Goal: Task Accomplishment & Management: Manage account settings

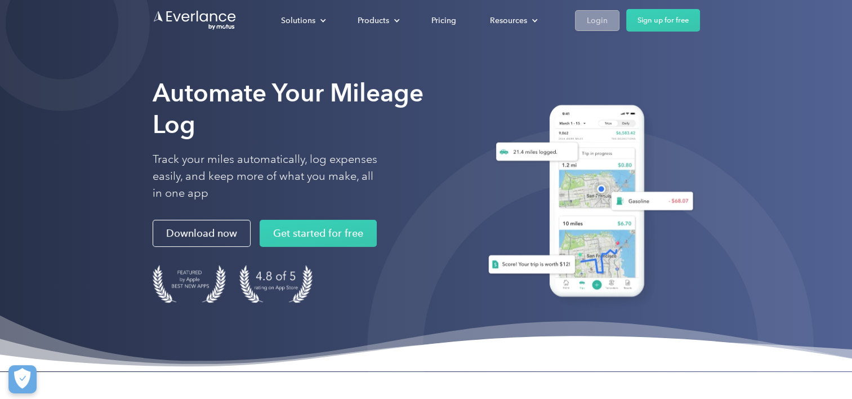
click at [594, 26] on div "Login" at bounding box center [597, 21] width 21 height 14
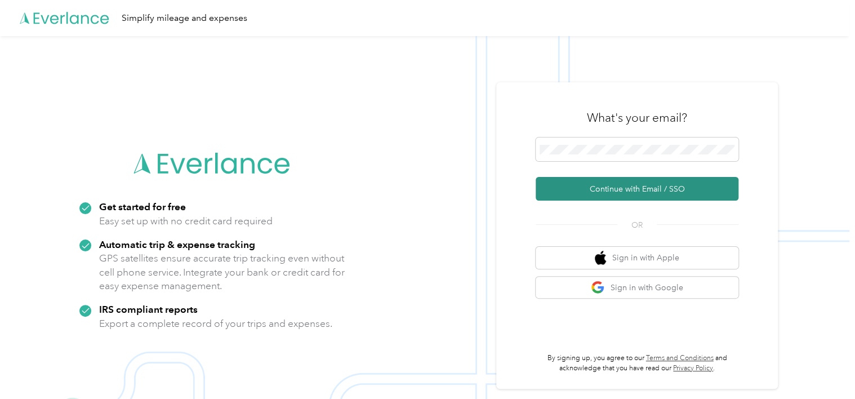
click at [621, 188] on button "Continue with Email / SSO" at bounding box center [636, 189] width 203 height 24
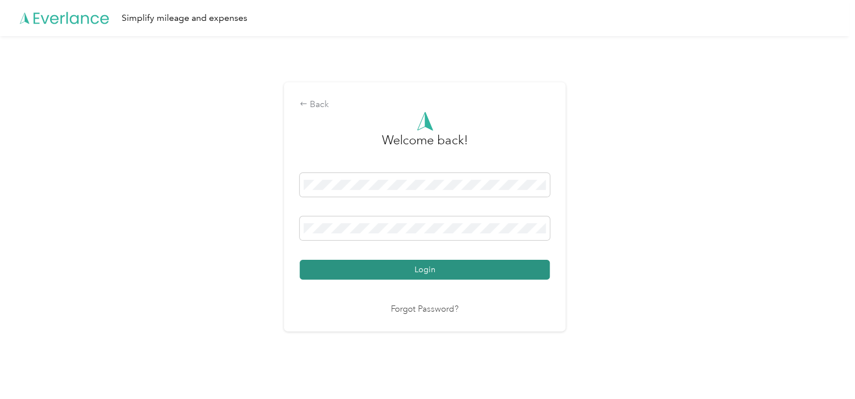
click at [458, 270] on button "Login" at bounding box center [424, 270] width 250 height 20
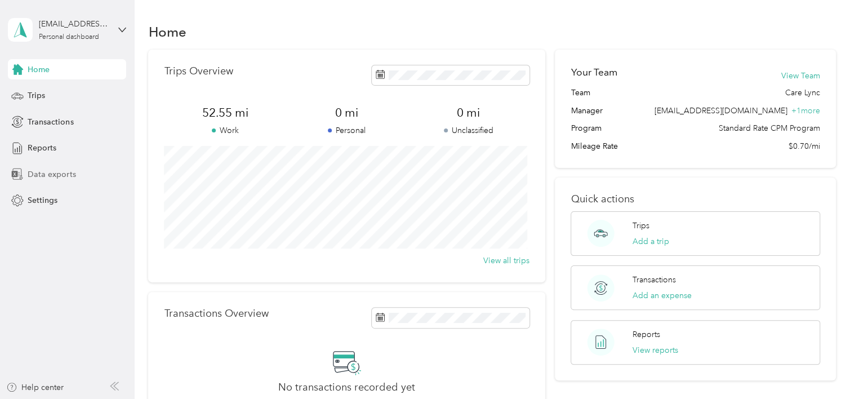
click at [53, 181] on div "Data exports" at bounding box center [67, 174] width 118 height 20
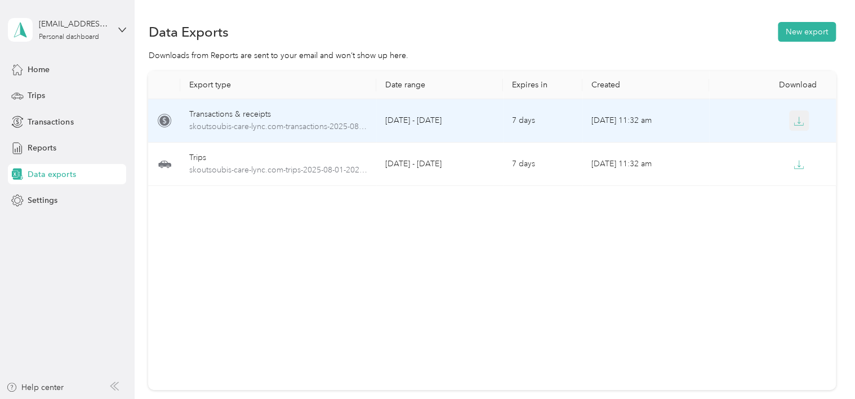
click at [797, 118] on icon "button" at bounding box center [798, 121] width 10 height 10
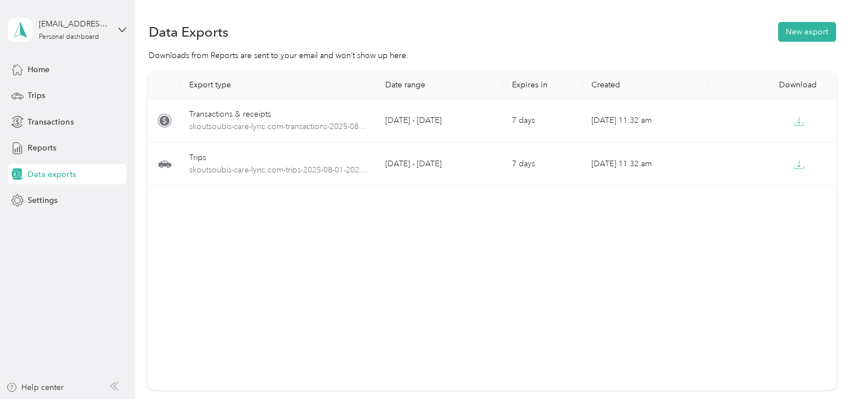
click at [486, 95] on th "Date range" at bounding box center [439, 85] width 127 height 28
click at [43, 126] on span "Transactions" at bounding box center [51, 122] width 46 height 12
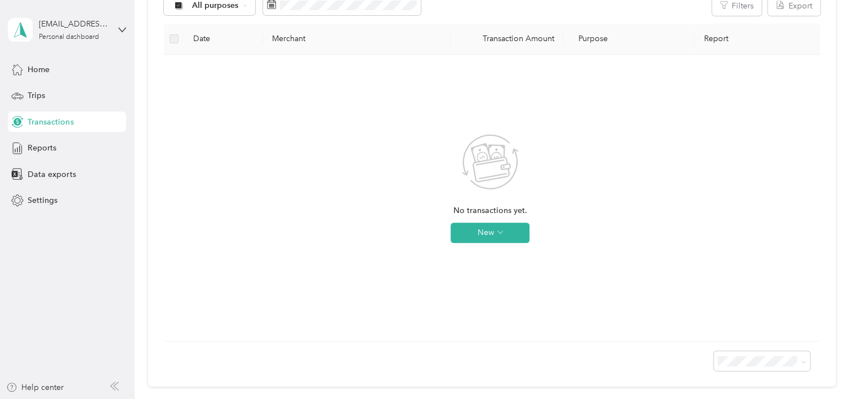
scroll to position [122, 0]
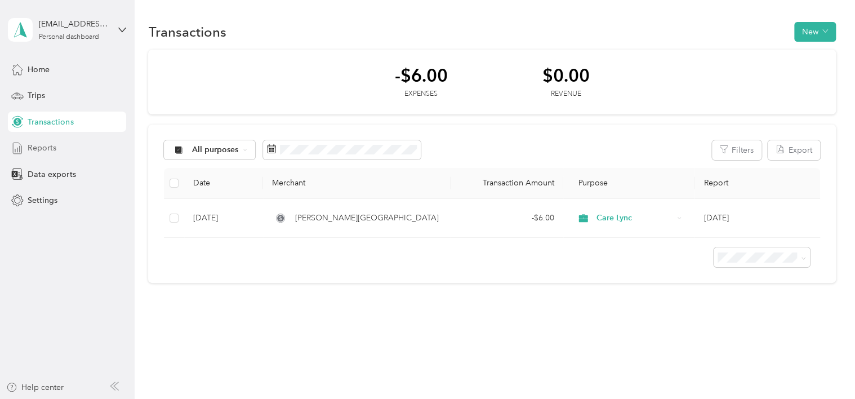
click at [54, 146] on span "Reports" at bounding box center [42, 148] width 29 height 12
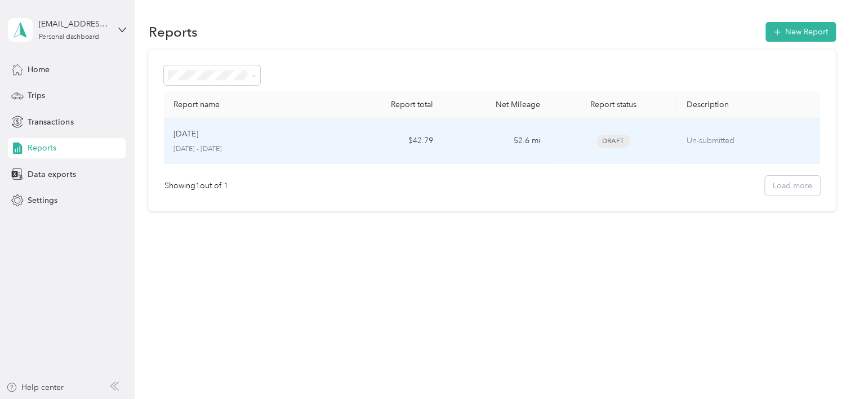
click at [610, 140] on span "Draft" at bounding box center [613, 141] width 34 height 13
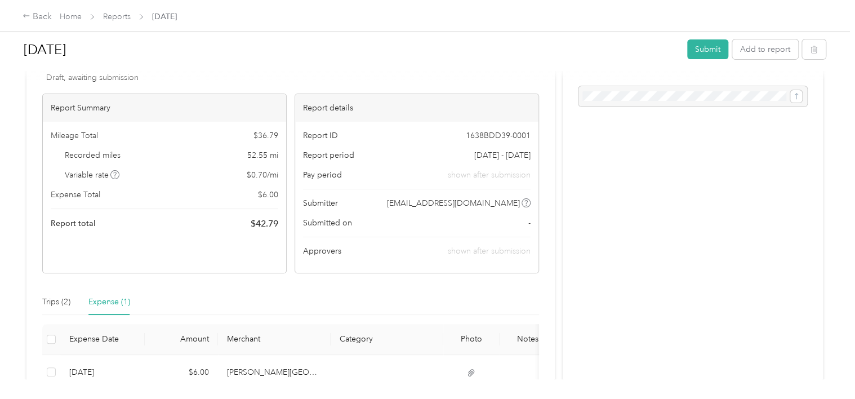
scroll to position [46, 0]
click at [701, 54] on button "Submit" at bounding box center [707, 49] width 41 height 20
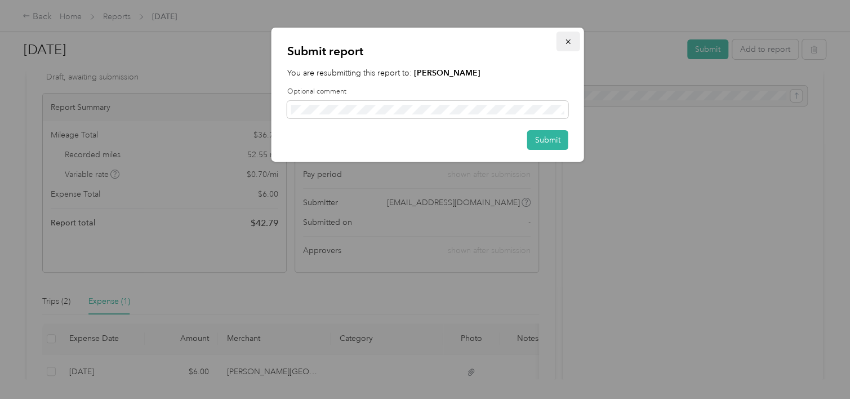
click at [572, 50] on button "button" at bounding box center [568, 42] width 24 height 20
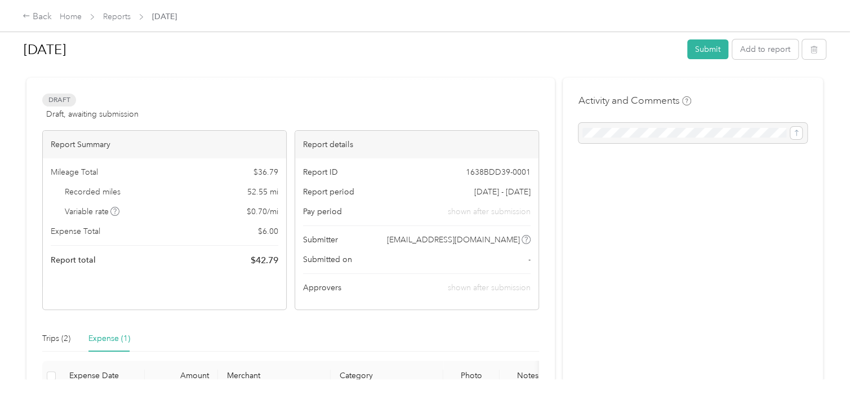
scroll to position [0, 0]
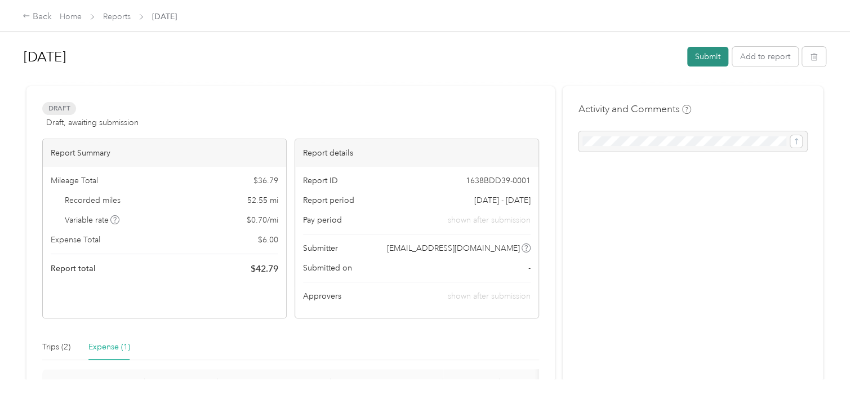
click at [712, 53] on button "Submit" at bounding box center [707, 57] width 41 height 20
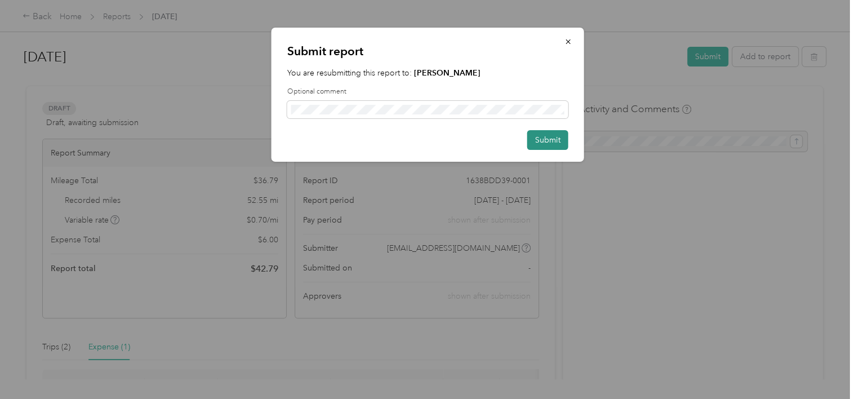
click at [552, 136] on button "Submit" at bounding box center [547, 140] width 41 height 20
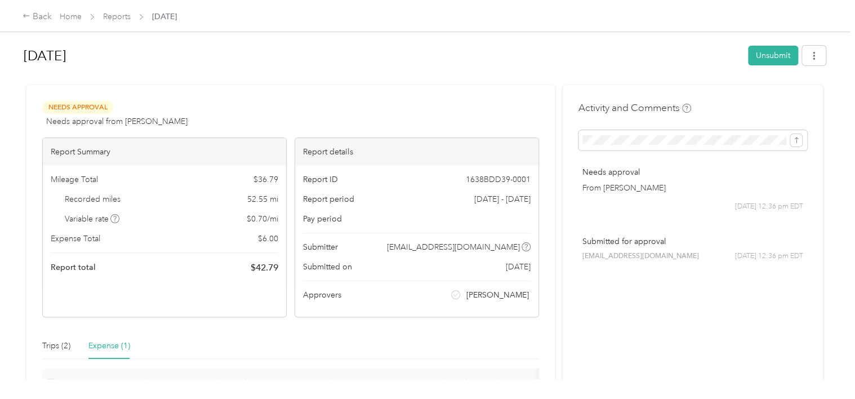
scroll to position [1, 0]
click at [67, 19] on link "Home" at bounding box center [71, 17] width 22 height 10
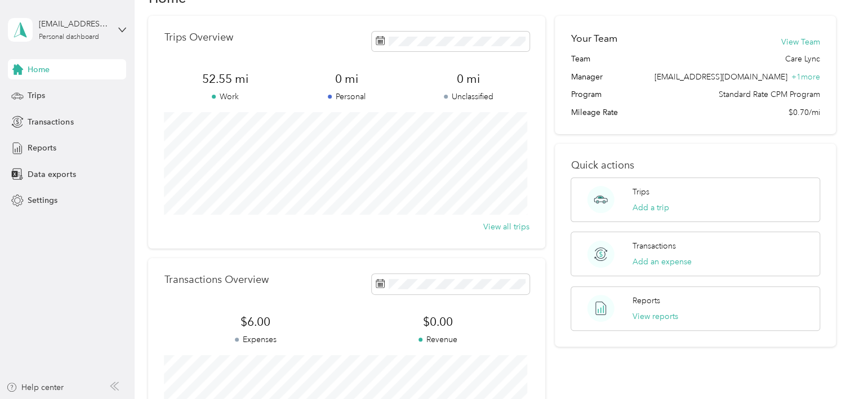
scroll to position [35, 0]
click at [65, 176] on span "Data exports" at bounding box center [52, 174] width 48 height 12
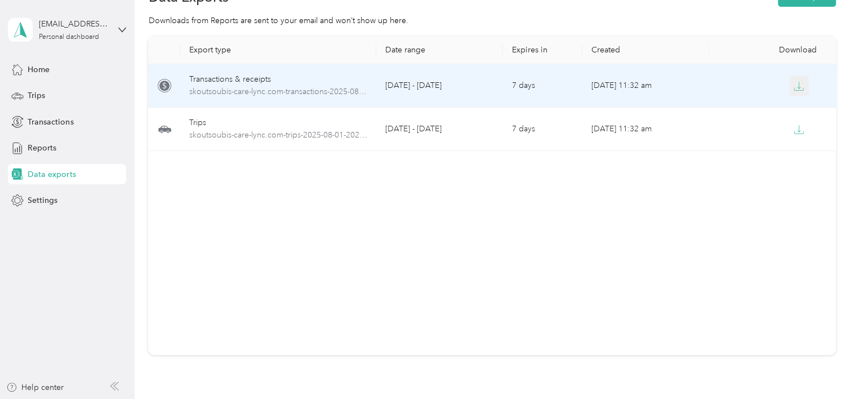
click at [797, 87] on icon "button" at bounding box center [798, 86] width 10 height 10
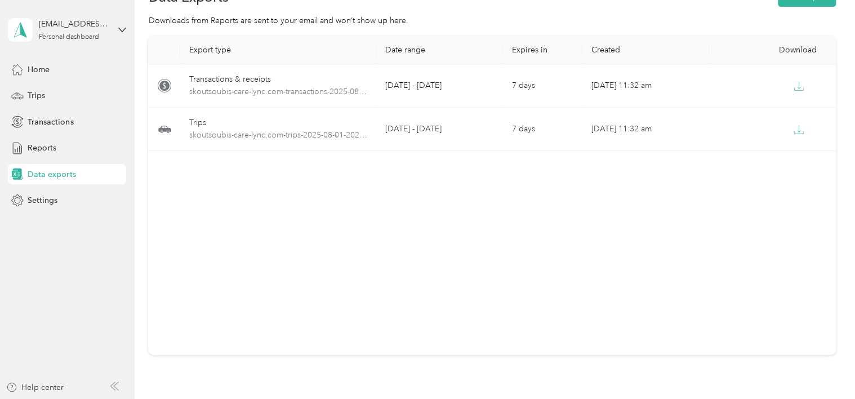
click at [513, 255] on div "Export type Date range Expires in Created Download Transactions & receipts skou…" at bounding box center [491, 195] width 687 height 319
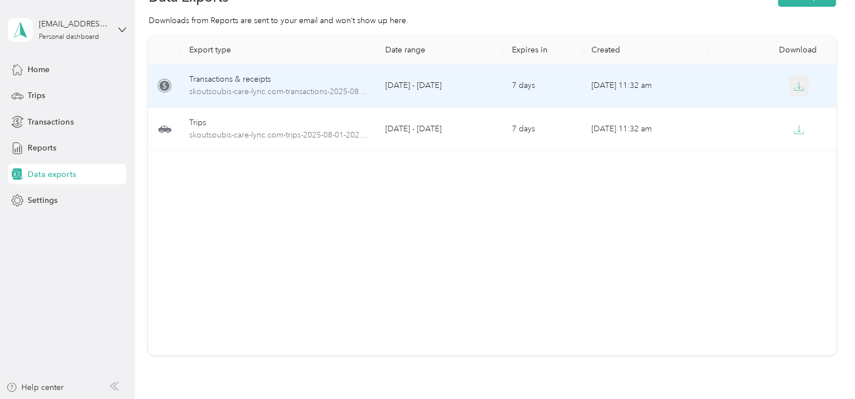
click at [794, 83] on icon "button" at bounding box center [798, 86] width 10 height 10
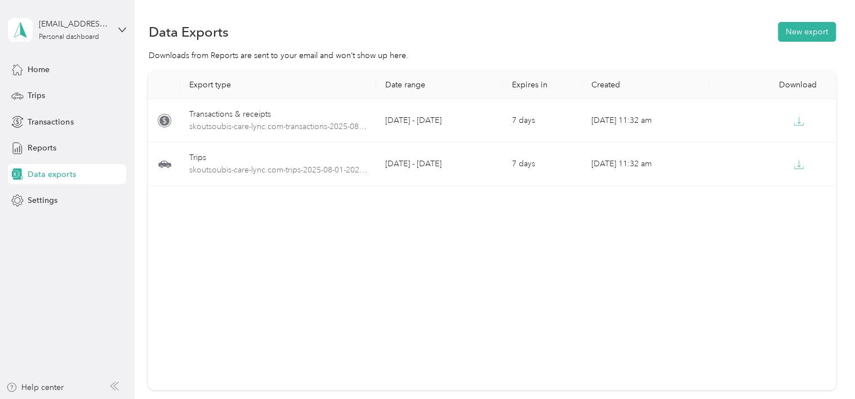
click at [475, 210] on div "Export type Date range Expires in Created Download Transactions & receipts skou…" at bounding box center [491, 230] width 687 height 319
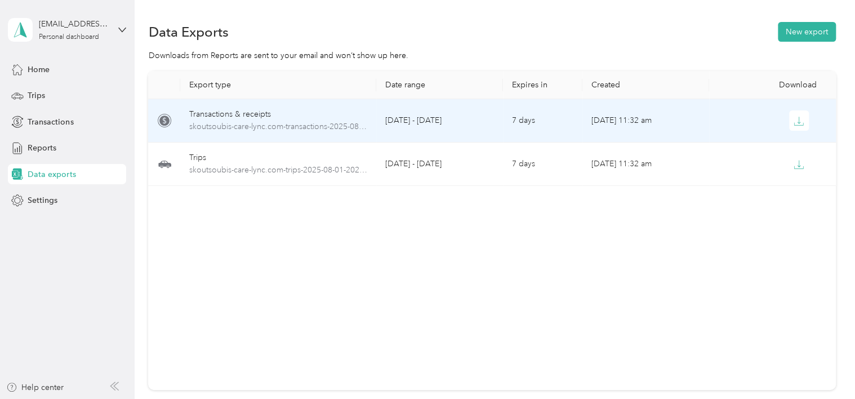
click at [207, 118] on div "Transactions & receipts" at bounding box center [278, 114] width 178 height 12
click at [219, 123] on span "skoutsoubis-care-lync.com-transactions-2025-08-01-2025-09-03.csv" at bounding box center [278, 126] width 178 height 12
click at [228, 115] on div "Transactions & receipts" at bounding box center [278, 114] width 178 height 12
click at [796, 119] on icon "button" at bounding box center [798, 121] width 10 height 10
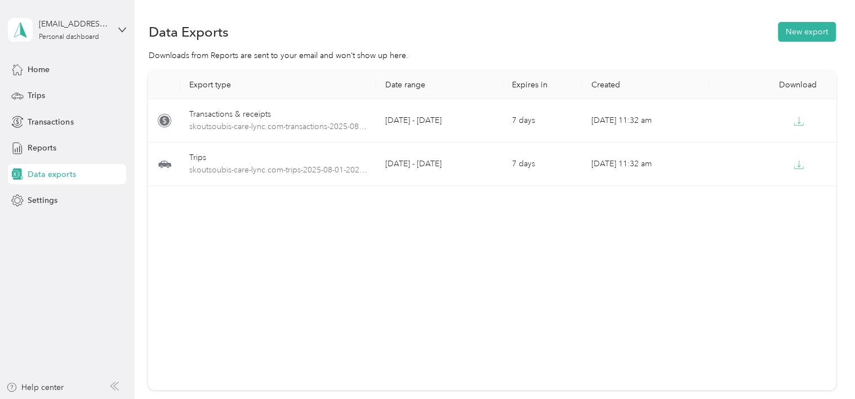
click at [279, 292] on div "Export type Date range Expires in Created Download Transactions & receipts skou…" at bounding box center [491, 230] width 687 height 319
drag, startPoint x: 501, startPoint y: 274, endPoint x: 306, endPoint y: 350, distance: 208.9
click at [306, 350] on div "Export type Date range Expires in Created Download Transactions & receipts skou…" at bounding box center [491, 230] width 687 height 319
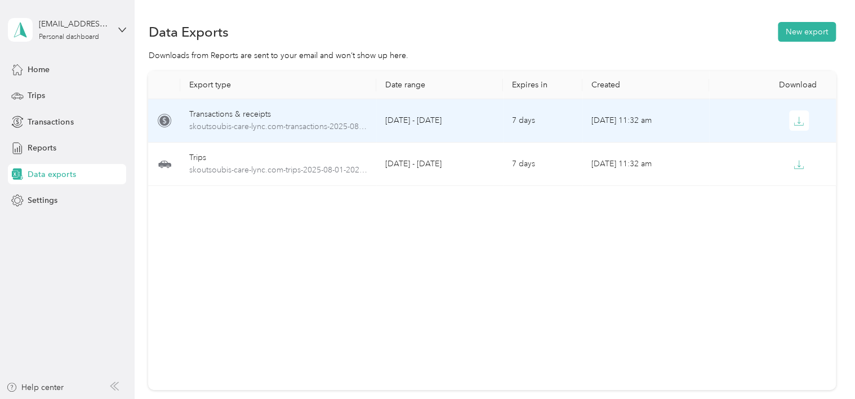
click at [599, 122] on td "Sep 03, 2025, 11:32 am" at bounding box center [645, 120] width 127 height 43
